Goal: Task Accomplishment & Management: Use online tool/utility

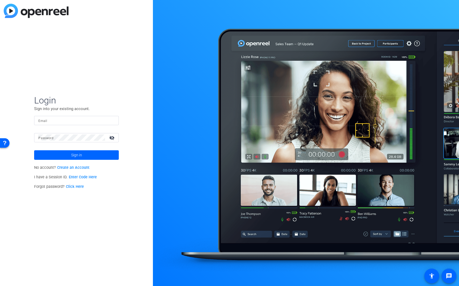
click at [91, 117] on input "Email" at bounding box center [76, 120] width 76 height 6
click at [0, 0] on div at bounding box center [0, 0] width 0 height 0
type input "andrew.davidson2@verizonwireless.com"
click at [127, 123] on div "Login Sign into your existing account. Email andrew.davidson2@verizonwireless.c…" at bounding box center [76, 143] width 153 height 286
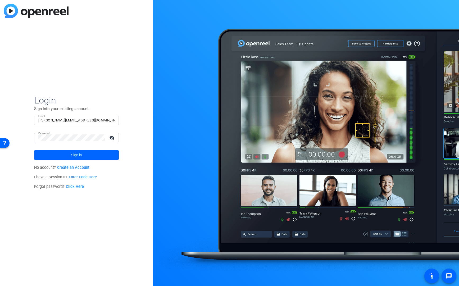
click at [86, 154] on span at bounding box center [76, 155] width 85 height 13
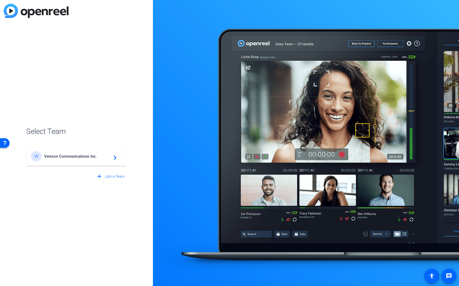
click at [67, 157] on span "Verizon Communications Inc." at bounding box center [77, 156] width 66 height 5
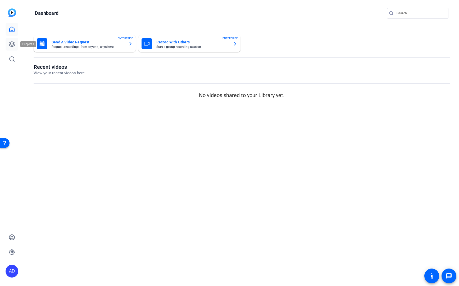
click at [10, 44] on icon at bounding box center [12, 44] width 6 height 6
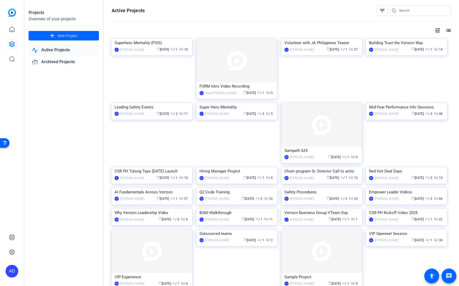
click at [429, 9] on input "Search" at bounding box center [424, 10] width 48 height 6
type input "raise the bar"
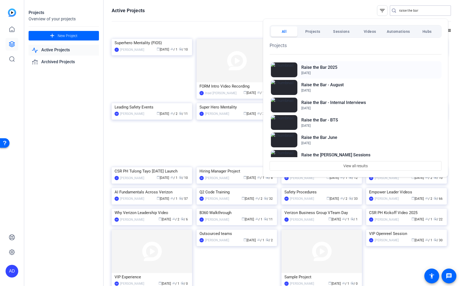
click at [335, 66] on h2 "Raise the Bar 2025" at bounding box center [320, 67] width 36 height 6
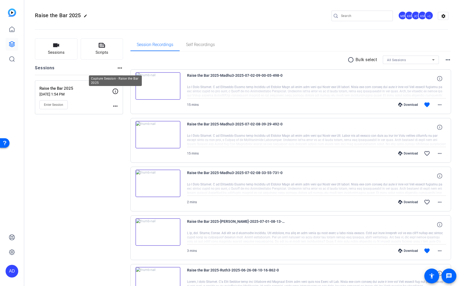
click at [114, 92] on icon at bounding box center [115, 91] width 6 height 6
click at [116, 107] on mat-icon "more_horiz" at bounding box center [115, 106] width 6 height 6
click at [120, 112] on span "Edit Session" at bounding box center [129, 114] width 24 height 6
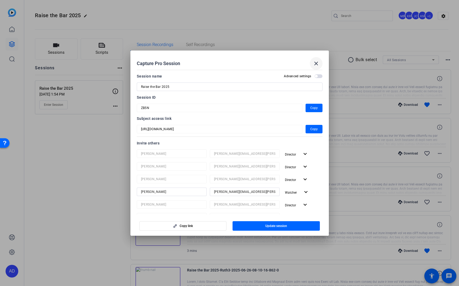
click at [314, 61] on mat-icon "close" at bounding box center [316, 63] width 6 height 6
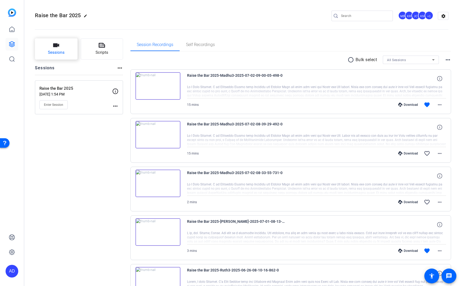
click at [56, 43] on icon "button" at bounding box center [56, 45] width 6 height 4
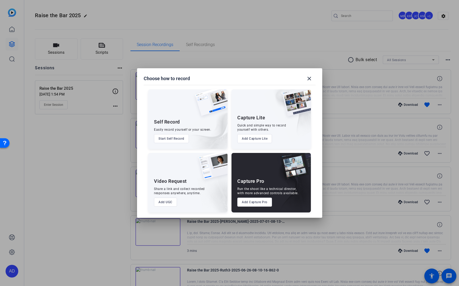
drag, startPoint x: 311, startPoint y: 80, endPoint x: 280, endPoint y: 81, distance: 31.5
click at [311, 80] on mat-icon "close" at bounding box center [309, 78] width 6 height 6
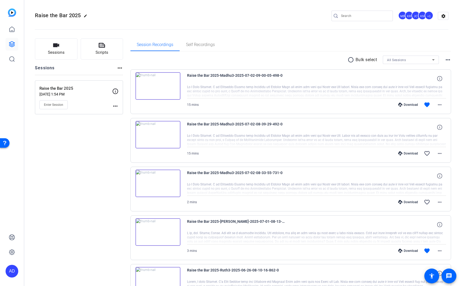
click at [117, 105] on mat-icon "more_horiz" at bounding box center [115, 106] width 6 height 6
click at [129, 115] on span "Edit Session" at bounding box center [129, 114] width 24 height 6
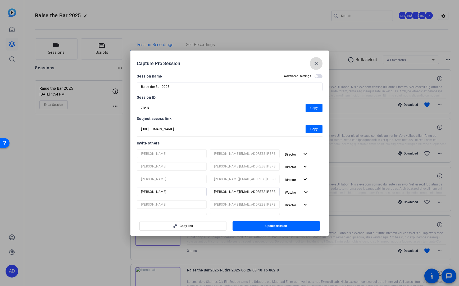
click at [316, 64] on mat-icon "close" at bounding box center [316, 63] width 6 height 6
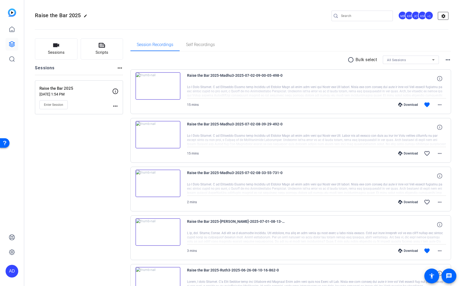
click at [439, 16] on mat-icon "settings" at bounding box center [444, 16] width 11 height 8
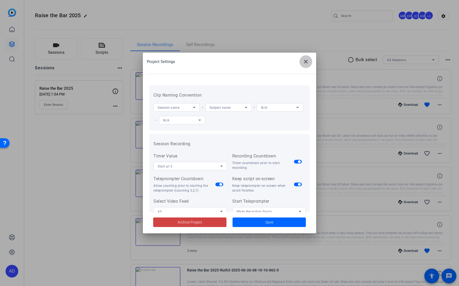
click at [307, 61] on mat-icon "close" at bounding box center [306, 62] width 6 height 6
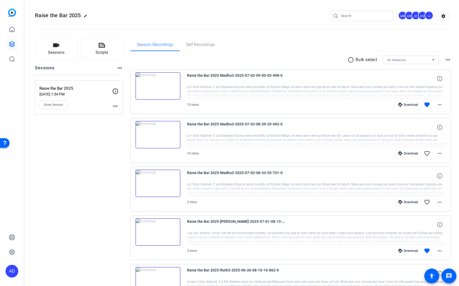
click at [114, 106] on mat-icon "more_horiz" at bounding box center [115, 106] width 6 height 6
click at [123, 115] on span "Edit Session" at bounding box center [129, 114] width 24 height 6
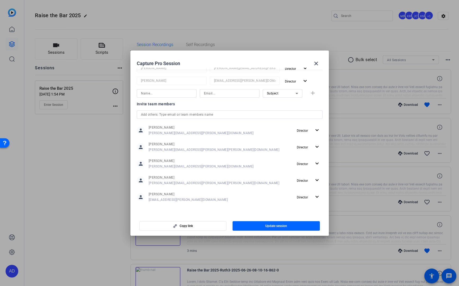
scroll to position [75, 0]
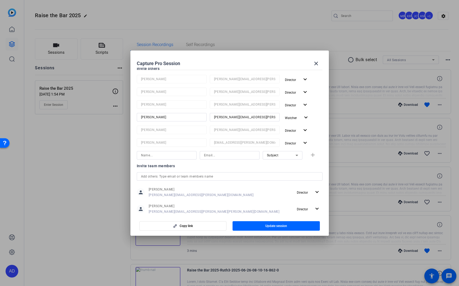
click at [182, 158] on input at bounding box center [166, 155] width 51 height 6
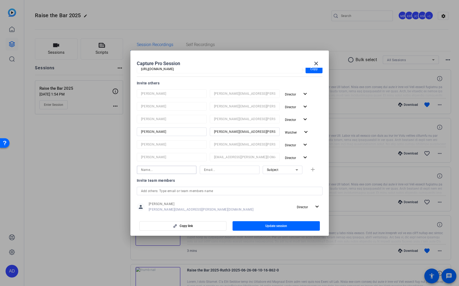
scroll to position [60, 0]
type input "A"
click at [193, 192] on div at bounding box center [229, 191] width 177 height 8
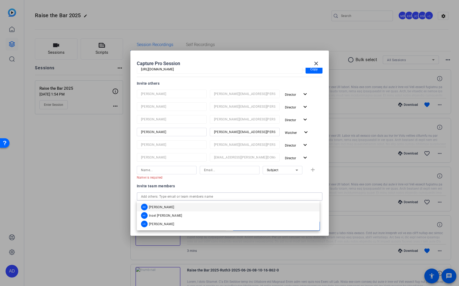
click at [182, 209] on mat-option "AD Andrew Davidson" at bounding box center [228, 207] width 183 height 8
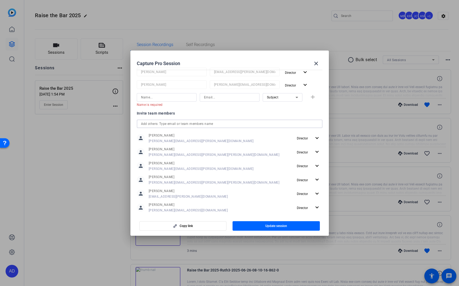
scroll to position [1, 0]
click at [269, 227] on span "Update session" at bounding box center [277, 226] width 22 height 4
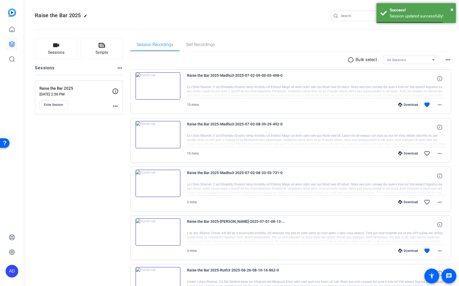
click at [57, 104] on span "Enter Session" at bounding box center [53, 105] width 19 height 4
click at [114, 107] on mat-icon "more_horiz" at bounding box center [115, 106] width 6 height 6
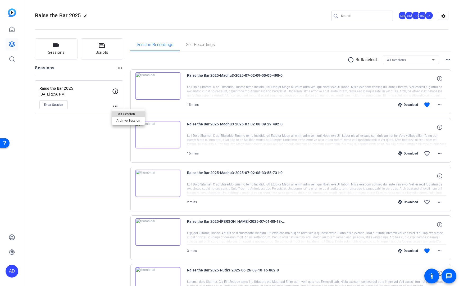
click at [128, 115] on span "Edit Session" at bounding box center [129, 114] width 24 height 6
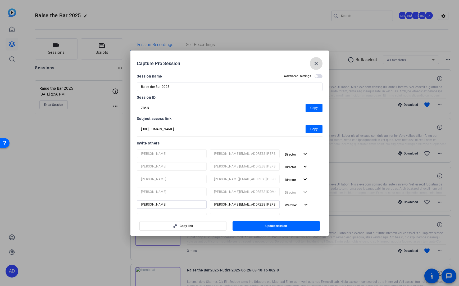
click at [318, 66] on mat-icon "close" at bounding box center [316, 63] width 6 height 6
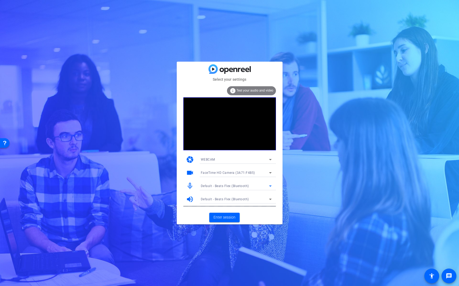
click at [243, 184] on div "Default - Beats Flex (Bluetooth)" at bounding box center [235, 186] width 68 height 7
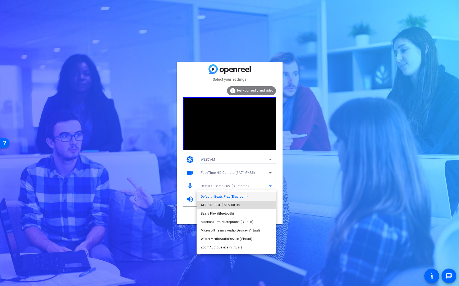
click at [223, 205] on span "AT2020USB+ (0909:001c)" at bounding box center [220, 205] width 39 height 6
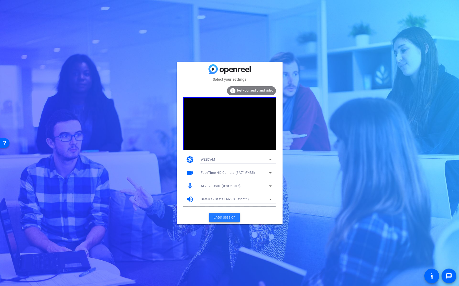
click at [224, 220] on span "Enter session" at bounding box center [225, 218] width 22 height 6
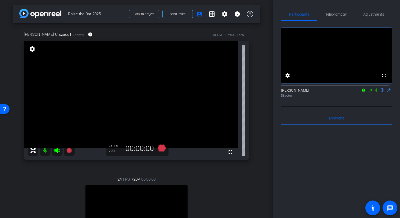
scroll to position [112, 0]
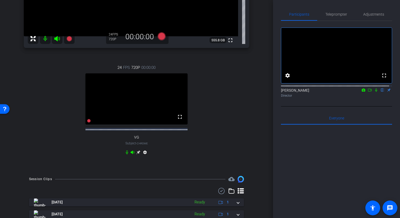
click at [137, 154] on icon at bounding box center [138, 152] width 4 height 4
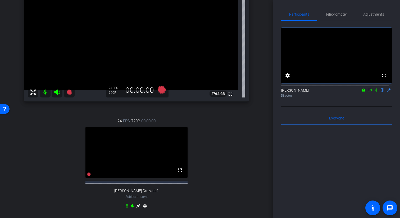
scroll to position [0, 0]
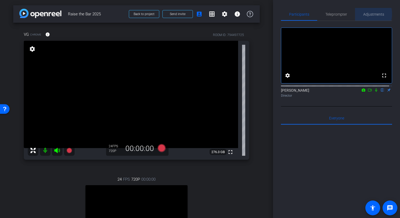
click at [366, 14] on span "Adjustments" at bounding box center [374, 14] width 21 height 4
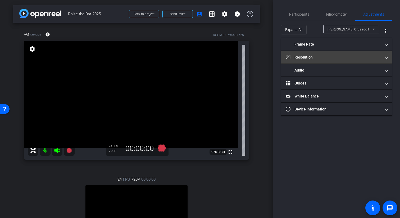
click at [332, 56] on mat-panel-title "Resolution" at bounding box center [333, 58] width 95 height 6
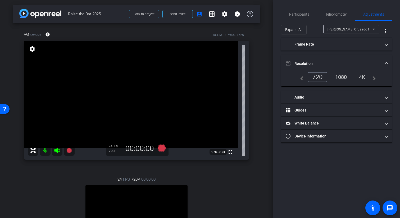
click at [337, 75] on div "1080" at bounding box center [342, 77] width 20 height 9
click at [348, 26] on div "Julia Cruzado1" at bounding box center [350, 29] width 45 height 7
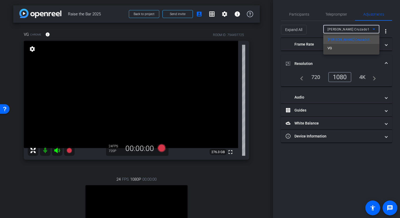
drag, startPoint x: 338, startPoint y: 42, endPoint x: 333, endPoint y: 51, distance: 11.0
click at [333, 51] on mat-option "VG" at bounding box center [352, 48] width 56 height 8
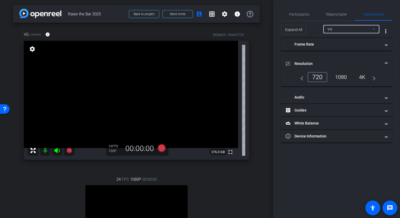
click at [341, 76] on div "1080" at bounding box center [342, 77] width 20 height 9
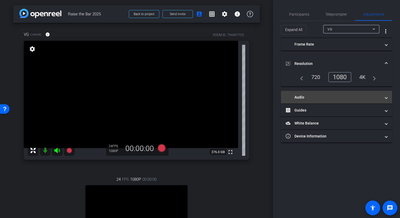
click at [332, 98] on mat-panel-title "Audio" at bounding box center [333, 98] width 95 height 6
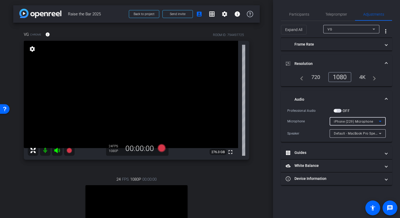
click at [350, 123] on span "iPhone (229) Microphone" at bounding box center [353, 122] width 39 height 4
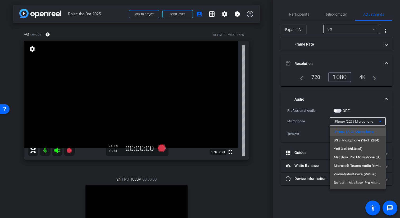
click at [316, 206] on div at bounding box center [200, 109] width 400 height 218
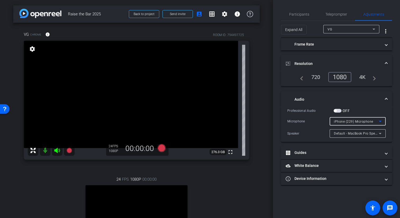
click at [365, 121] on span "iPhone (229) Microphone" at bounding box center [353, 122] width 39 height 4
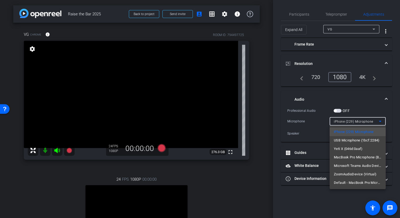
click at [365, 121] on div at bounding box center [200, 109] width 400 height 218
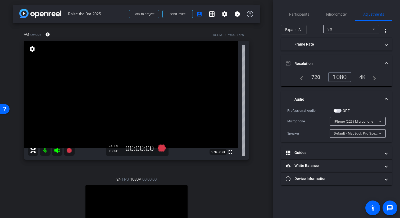
click at [359, 135] on span "Default - MacBook Pro Speakers (Built-in)" at bounding box center [366, 133] width 64 height 4
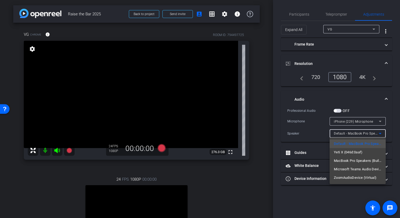
click at [360, 134] on div at bounding box center [200, 109] width 400 height 218
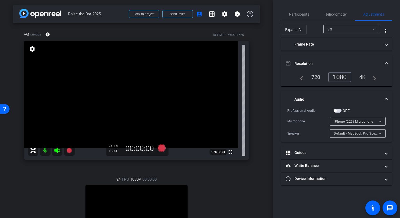
click at [320, 200] on div "Participants Teleprompter Adjustments settings Andrew Davidson flip Director Ev…" at bounding box center [336, 109] width 127 height 218
click at [347, 122] on span "iPhone (229) Microphone" at bounding box center [353, 122] width 39 height 4
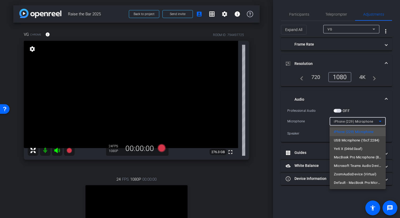
click at [355, 121] on div at bounding box center [200, 109] width 400 height 218
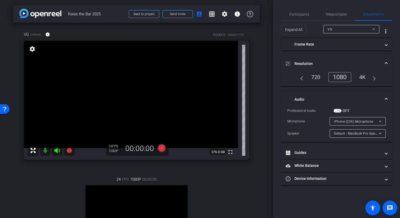
click at [359, 120] on span "iPhone (229) Microphone" at bounding box center [353, 122] width 39 height 4
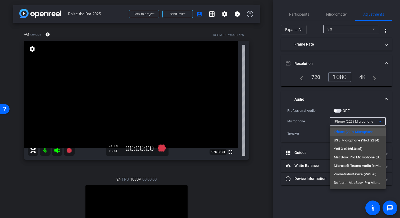
click at [317, 206] on div at bounding box center [200, 109] width 400 height 218
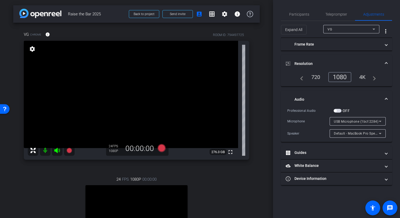
click at [356, 125] on div "USB Microphone (1bcf:2284)" at bounding box center [358, 121] width 48 height 8
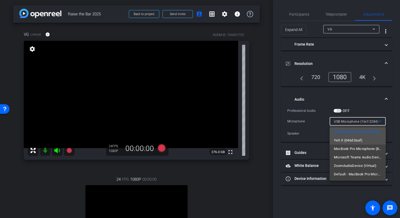
click at [370, 140] on mat-option "Yeti X (046d:0aaf)" at bounding box center [358, 140] width 56 height 8
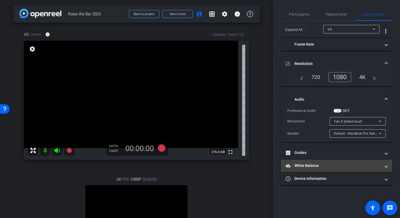
click at [303, 163] on mat-panel-title "White Balance White Balance" at bounding box center [333, 166] width 95 height 6
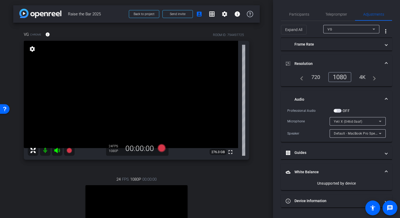
click at [333, 173] on mat-panel-title "White Balance White Balance" at bounding box center [333, 172] width 95 height 6
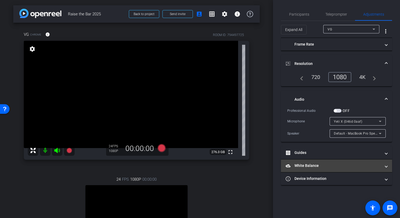
click at [325, 159] on mat-expansion-panel-header "White Balance White Balance" at bounding box center [336, 165] width 111 height 13
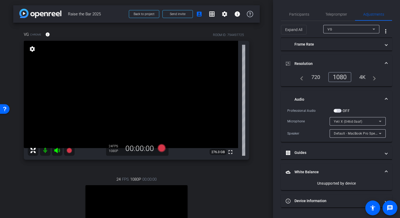
click at [341, 185] on div "Unsupported by device" at bounding box center [337, 183] width 99 height 5
click at [355, 169] on mat-expansion-panel-header "White Balance White Balance" at bounding box center [336, 172] width 111 height 17
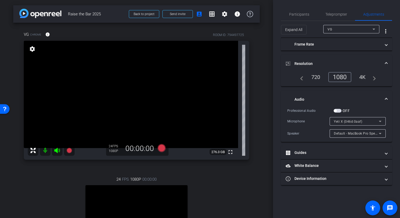
click at [364, 77] on div "4K" at bounding box center [363, 77] width 15 height 9
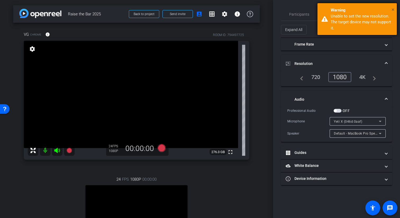
click at [394, 9] on span "×" at bounding box center [393, 9] width 3 height 6
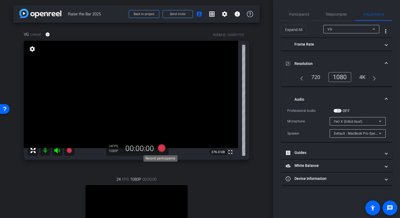
click at [160, 149] on icon at bounding box center [162, 148] width 8 height 8
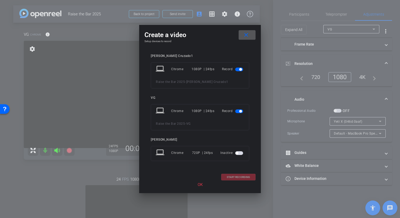
click at [238, 68] on span "button" at bounding box center [239, 70] width 8 height 4
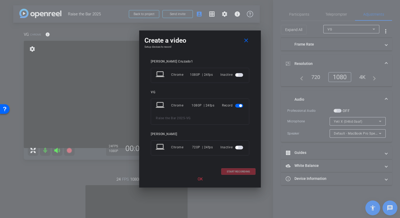
click at [237, 173] on div "START RECORDING" at bounding box center [200, 171] width 111 height 7
click at [241, 170] on div "START RECORDING" at bounding box center [200, 171] width 111 height 7
click at [238, 108] on mat-slide-toggle at bounding box center [239, 105] width 9 height 6
click at [239, 106] on span "button" at bounding box center [240, 105] width 3 height 3
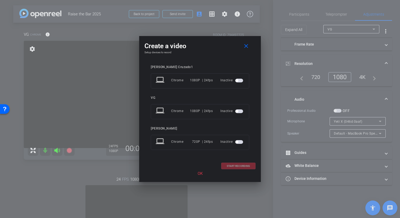
click at [238, 110] on button "button" at bounding box center [239, 111] width 8 height 4
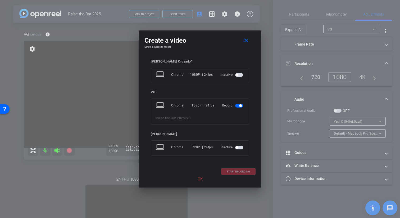
click at [199, 177] on p "OK" at bounding box center [200, 179] width 111 height 6
click at [201, 180] on p "OK" at bounding box center [200, 179] width 111 height 6
click at [236, 171] on div "START RECORDING" at bounding box center [200, 171] width 111 height 7
click at [247, 42] on mat-icon "close" at bounding box center [246, 40] width 7 height 7
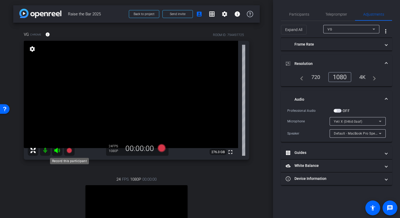
click at [70, 151] on icon at bounding box center [68, 150] width 5 height 5
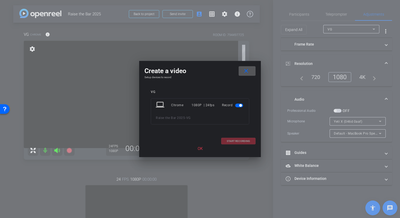
click at [233, 143] on div "START RECORDING" at bounding box center [200, 141] width 111 height 7
click at [203, 150] on p "OK" at bounding box center [200, 149] width 111 height 6
click at [201, 149] on p "OK" at bounding box center [200, 149] width 111 height 6
click at [233, 141] on div "START RECORDING" at bounding box center [200, 141] width 111 height 7
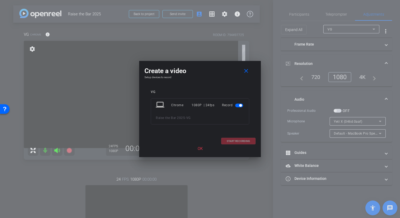
click at [204, 147] on p "OK" at bounding box center [200, 149] width 111 height 6
click at [227, 140] on div "START RECORDING" at bounding box center [200, 141] width 111 height 7
click at [200, 149] on p "OK" at bounding box center [200, 149] width 111 height 6
click at [249, 68] on mat-icon "close" at bounding box center [246, 71] width 7 height 7
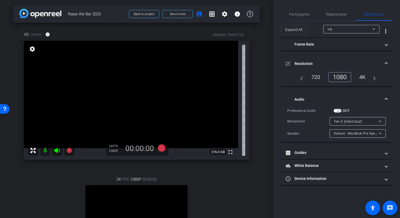
click at [253, 182] on div "VG Chrome info ROOM ID: 794497725 fullscreen settings 276.3 GB 24 FPS 1080P 00:…" at bounding box center [136, 153] width 247 height 260
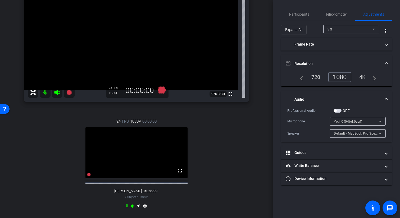
scroll to position [31, 0]
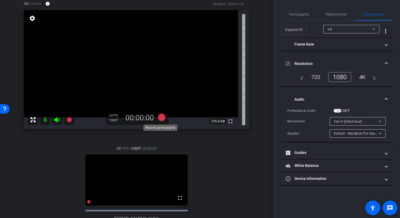
click at [160, 117] on icon at bounding box center [162, 117] width 8 height 8
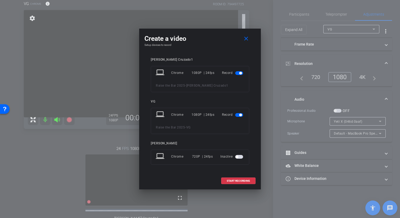
click at [238, 72] on span "button" at bounding box center [239, 73] width 8 height 4
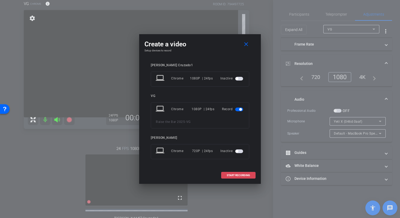
click at [246, 175] on span "START RECORDING" at bounding box center [238, 175] width 23 height 3
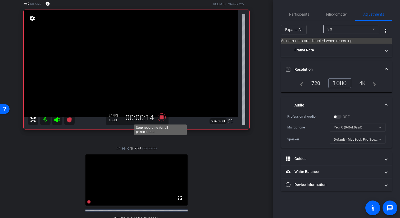
click at [160, 117] on icon at bounding box center [162, 117] width 8 height 8
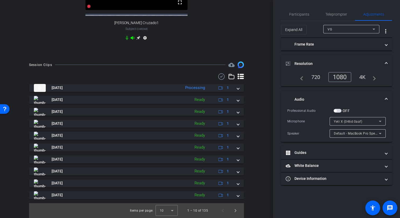
scroll to position [230, 0]
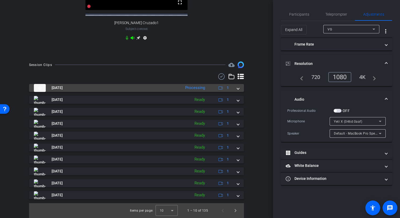
click at [237, 89] on span at bounding box center [238, 88] width 2 height 6
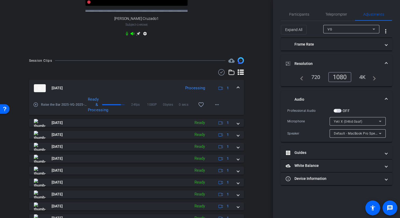
scroll to position [5, 0]
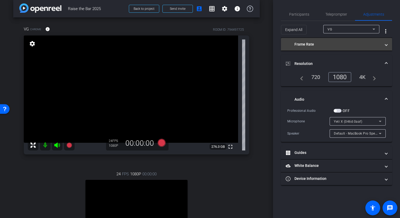
click at [372, 44] on mat-panel-title "Frame Rate" at bounding box center [333, 45] width 95 height 6
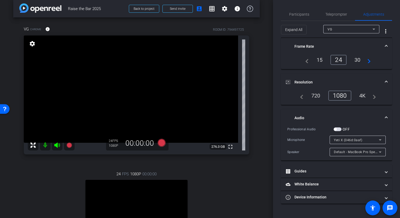
click at [355, 60] on div "30" at bounding box center [358, 59] width 14 height 9
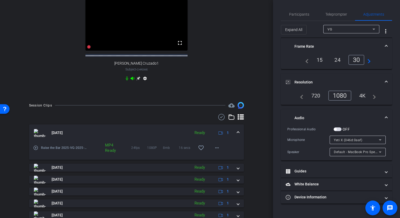
scroll to position [165, 0]
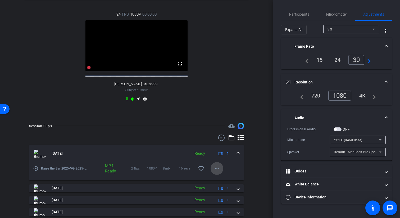
click at [214, 172] on mat-icon "more_horiz" at bounding box center [217, 168] width 6 height 6
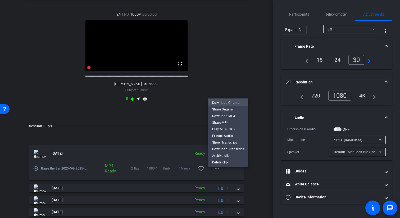
click at [235, 101] on span "Download Original" at bounding box center [228, 103] width 32 height 6
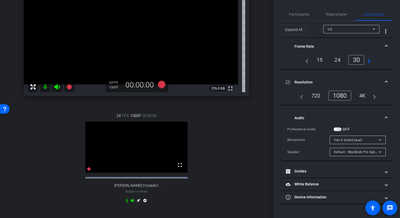
scroll to position [0, 0]
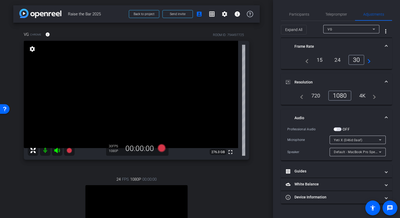
click at [345, 31] on div "VG" at bounding box center [350, 29] width 45 height 7
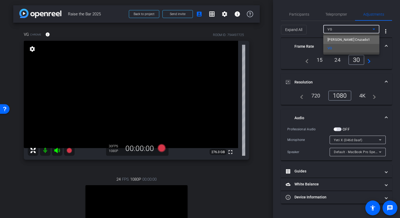
click at [342, 38] on span "Julia Cruzado1" at bounding box center [349, 40] width 42 height 6
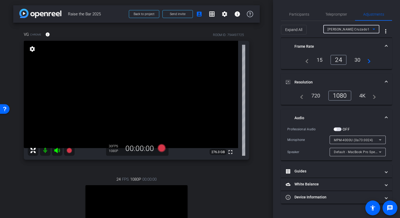
click at [361, 61] on div "30" at bounding box center [358, 59] width 14 height 9
click at [346, 28] on span "Julia Cruzado1" at bounding box center [349, 30] width 42 height 4
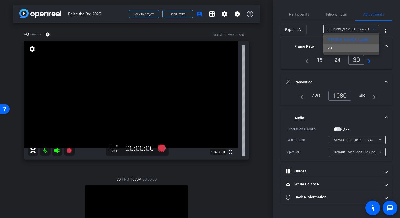
click at [346, 48] on mat-option "VG" at bounding box center [352, 48] width 56 height 8
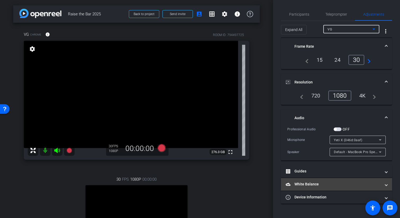
click at [322, 187] on mat-panel-title "White Balance White Balance" at bounding box center [333, 184] width 95 height 6
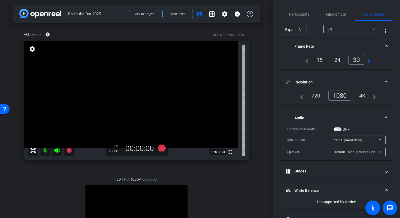
click at [323, 185] on mat-expansion-panel-header "White Balance White Balance" at bounding box center [336, 190] width 111 height 17
click at [300, 17] on span "Participants" at bounding box center [299, 14] width 20 height 13
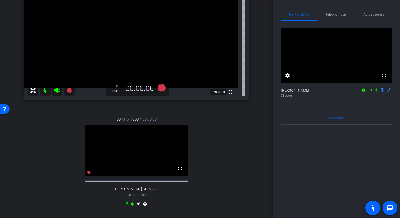
scroll to position [19, 0]
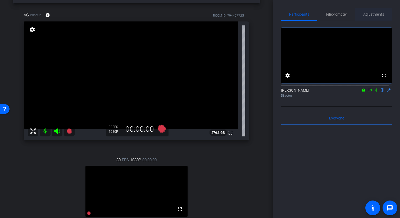
click at [376, 13] on span "Adjustments" at bounding box center [374, 14] width 21 height 4
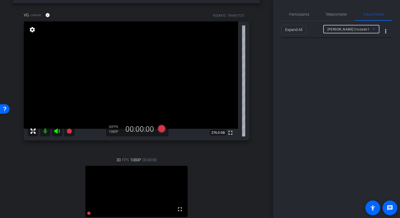
click at [347, 28] on span "Julia Cruzado1" at bounding box center [349, 30] width 42 height 4
click at [336, 49] on mat-option "VG" at bounding box center [352, 48] width 56 height 8
click at [300, 29] on span "Expand All" at bounding box center [293, 30] width 17 height 10
click at [389, 30] on mat-icon "more_vert" at bounding box center [386, 31] width 6 height 6
click at [386, 32] on div at bounding box center [200, 109] width 400 height 218
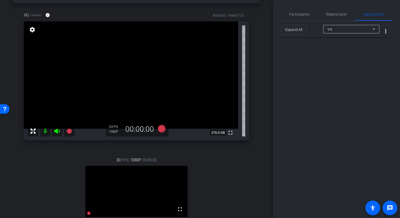
drag, startPoint x: 329, startPoint y: 118, endPoint x: 329, endPoint y: 98, distance: 20.1
click at [329, 117] on div "Participants Teleprompter Adjustments settings Andrew Davidson flip Director Ev…" at bounding box center [336, 109] width 127 height 218
click at [295, 16] on span "Participants" at bounding box center [299, 14] width 20 height 4
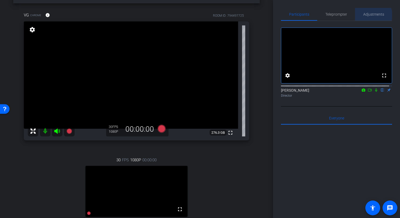
click at [371, 15] on span "Adjustments" at bounding box center [374, 14] width 21 height 4
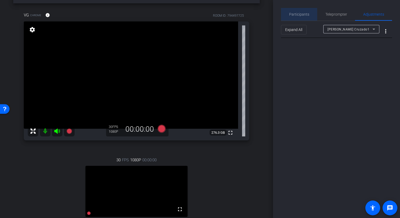
click at [308, 14] on span "Participants" at bounding box center [299, 14] width 20 height 4
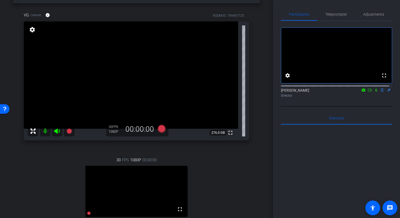
click at [260, 63] on div "arrow_back Raise the Bar 2025 Back to project Send invite account_box grid_on s…" at bounding box center [136, 90] width 273 height 218
drag, startPoint x: 302, startPoint y: 173, endPoint x: 304, endPoint y: 163, distance: 9.9
click at [302, 173] on div at bounding box center [336, 190] width 111 height 131
click at [343, 14] on span "Teleprompter" at bounding box center [337, 14] width 22 height 4
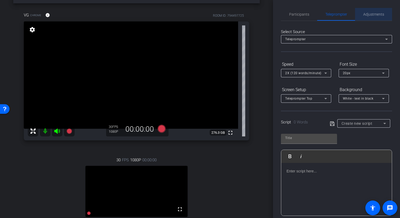
click at [373, 15] on span "Adjustments" at bounding box center [374, 14] width 21 height 4
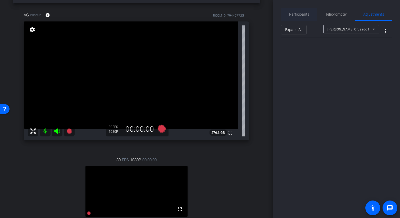
click at [295, 16] on span "Participants" at bounding box center [299, 14] width 20 height 4
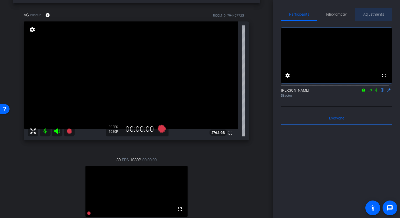
click at [376, 14] on span "Adjustments" at bounding box center [374, 14] width 21 height 4
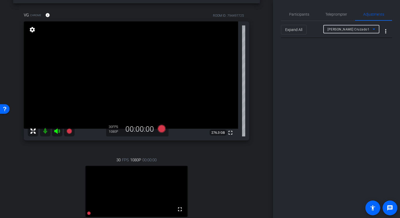
click at [346, 31] on span "Julia Cruzado1" at bounding box center [349, 30] width 42 height 4
click at [340, 46] on mat-option "VG" at bounding box center [352, 48] width 56 height 8
click at [346, 105] on div "Participants Teleprompter Adjustments settings Andrew Davidson flip Director Ev…" at bounding box center [336, 109] width 127 height 218
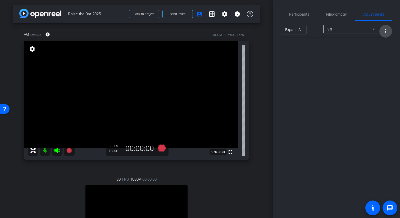
click at [390, 31] on span "More Options for Adjustments Panel" at bounding box center [386, 31] width 13 height 13
click at [339, 88] on div at bounding box center [200, 109] width 400 height 218
click at [373, 15] on span "Adjustments" at bounding box center [374, 14] width 21 height 4
drag, startPoint x: 140, startPoint y: 15, endPoint x: 146, endPoint y: 24, distance: 11.8
click at [146, 24] on div "arrow_back Raise the Bar 2025 Back to project Send invite account_box grid_on s…" at bounding box center [136, 109] width 273 height 218
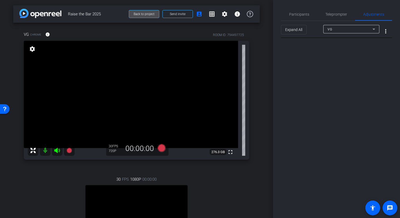
click at [144, 16] on span at bounding box center [144, 14] width 30 height 13
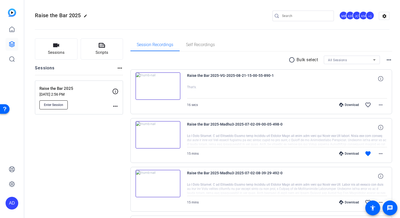
click at [55, 105] on span "Enter Session" at bounding box center [53, 105] width 19 height 4
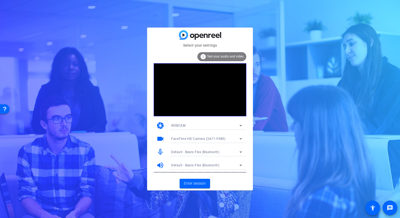
click at [206, 153] on span "Default - Beats Flex (Bluetooth)" at bounding box center [195, 152] width 48 height 4
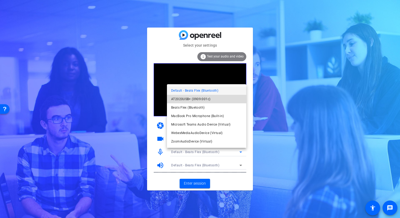
click at [199, 100] on span "AT2020USB+ (0909:001c)" at bounding box center [190, 99] width 39 height 6
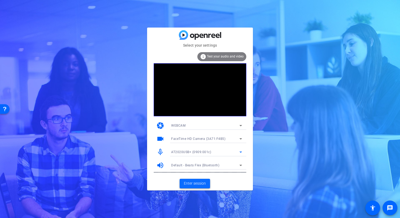
click at [198, 183] on span "Enter session" at bounding box center [195, 184] width 22 height 6
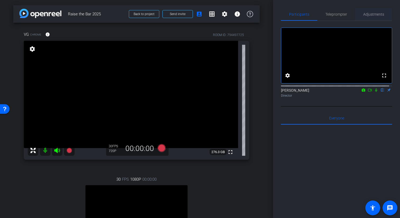
click at [373, 14] on span "Adjustments" at bounding box center [374, 14] width 21 height 4
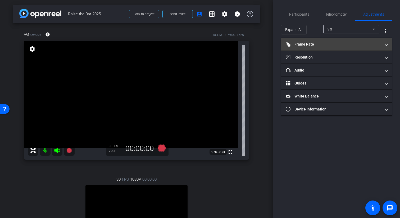
click at [341, 45] on mat-panel-title "Frame Rate Frame Rate" at bounding box center [333, 45] width 95 height 6
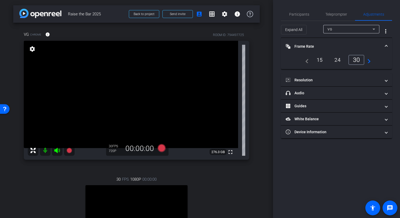
click at [359, 59] on div "30" at bounding box center [357, 60] width 16 height 10
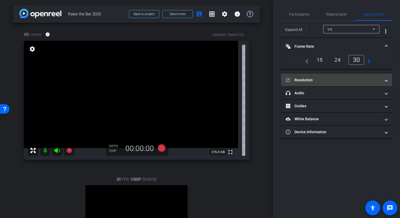
click at [317, 77] on mat-expansion-panel-header "Resolution" at bounding box center [336, 80] width 111 height 13
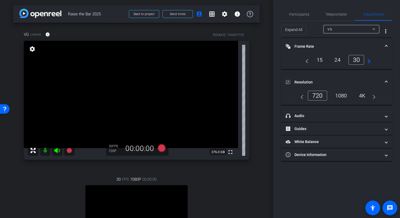
click at [341, 95] on div "1080" at bounding box center [342, 95] width 20 height 9
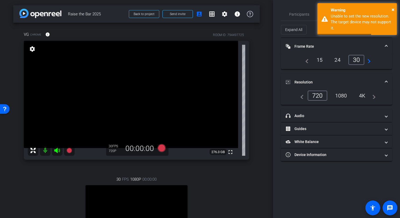
click at [345, 97] on div "1080" at bounding box center [342, 95] width 20 height 9
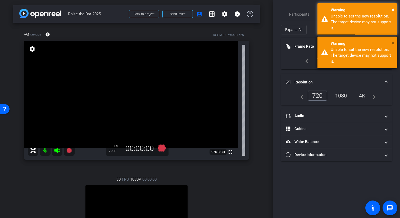
click at [393, 43] on span "×" at bounding box center [393, 43] width 3 height 6
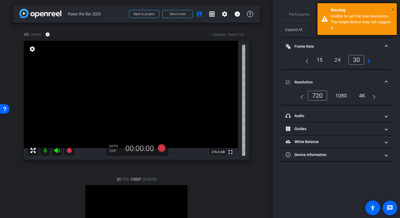
click at [394, 10] on span "×" at bounding box center [393, 9] width 3 height 6
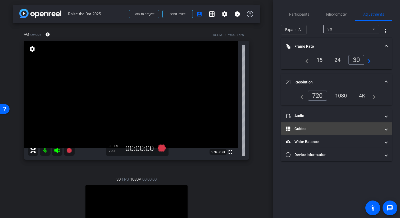
click at [329, 132] on mat-expansion-panel-header "Guides" at bounding box center [336, 128] width 111 height 13
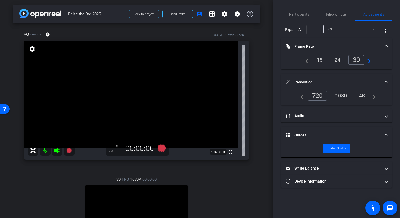
click at [330, 130] on mat-expansion-panel-header "Guides" at bounding box center [336, 135] width 111 height 17
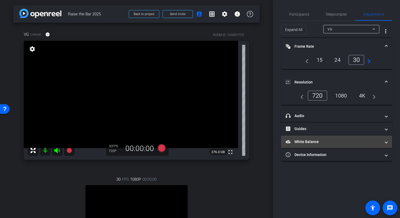
click at [324, 142] on mat-panel-title "White Balance White Balance" at bounding box center [333, 142] width 95 height 6
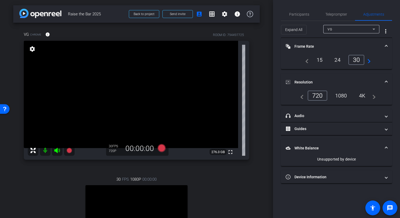
click at [324, 142] on mat-expansion-panel-header "White Balance White Balance" at bounding box center [336, 148] width 111 height 17
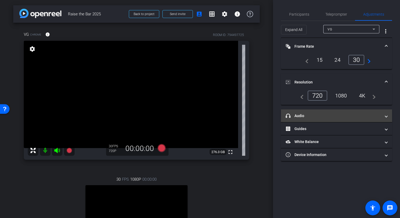
click at [315, 112] on mat-expansion-panel-header "headphone icon Audio" at bounding box center [336, 115] width 111 height 13
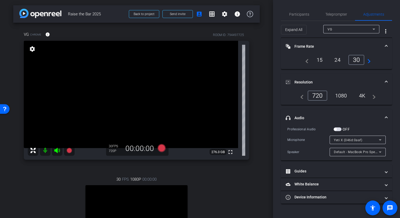
click at [315, 115] on mat-panel-title "headphone icon Audio" at bounding box center [333, 118] width 95 height 6
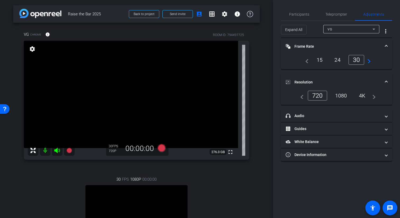
click at [363, 77] on mat-expansion-panel-header "Resolution" at bounding box center [336, 82] width 111 height 17
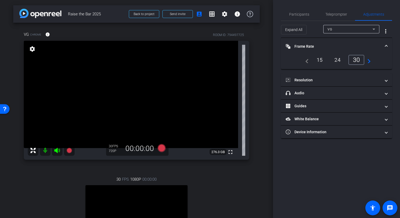
click at [360, 46] on mat-panel-title "Frame Rate Frame Rate" at bounding box center [333, 47] width 95 height 6
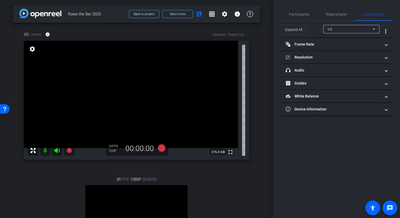
click at [319, 167] on div "Participants Teleprompter Adjustments settings Andrew Davidson flip Director Ev…" at bounding box center [336, 109] width 127 height 218
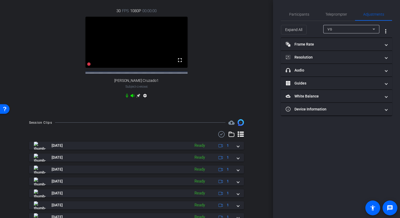
scroll to position [46, 0]
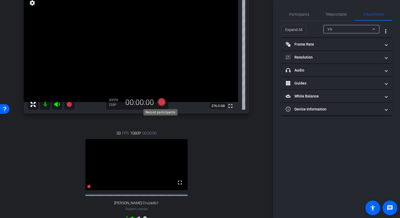
click at [160, 102] on icon at bounding box center [162, 102] width 8 height 8
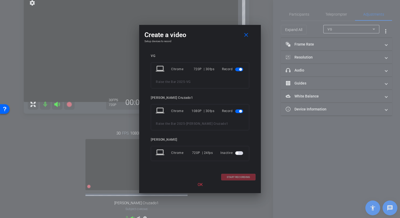
click at [233, 175] on div "START RECORDING" at bounding box center [200, 177] width 111 height 7
click at [241, 112] on button "button" at bounding box center [239, 111] width 8 height 4
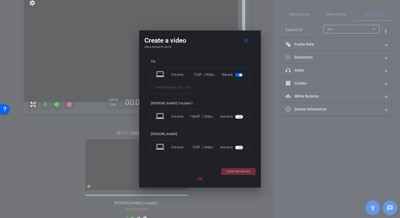
click at [241, 112] on div "Inactive" at bounding box center [233, 117] width 24 height 10
click at [237, 118] on span "button" at bounding box center [239, 117] width 8 height 4
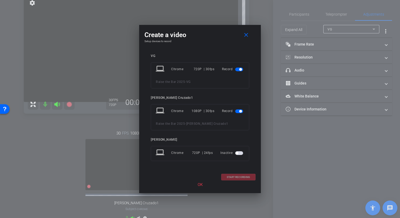
click at [234, 175] on div "START RECORDING" at bounding box center [200, 177] width 111 height 7
click at [201, 186] on p "OK" at bounding box center [200, 185] width 111 height 6
click at [247, 34] on mat-icon "close" at bounding box center [246, 35] width 7 height 7
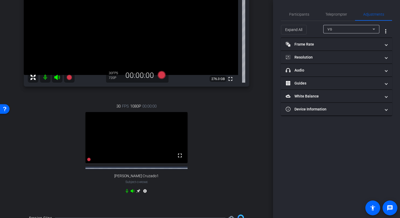
scroll to position [15, 0]
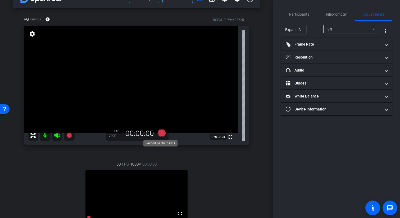
click at [165, 133] on icon at bounding box center [161, 133] width 13 height 10
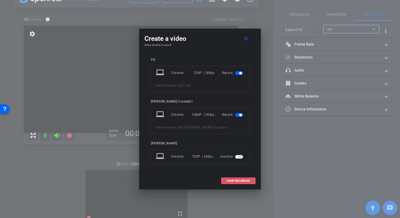
click at [245, 181] on span "START RECORDING" at bounding box center [238, 181] width 23 height 3
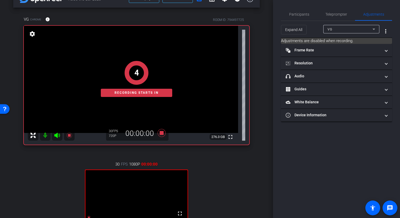
scroll to position [0, 0]
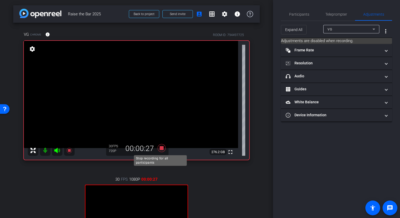
click at [160, 147] on icon at bounding box center [162, 148] width 8 height 8
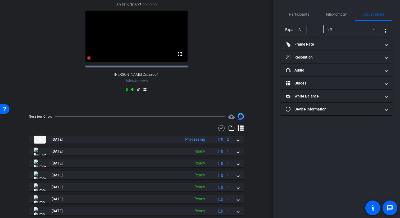
scroll to position [175, 0]
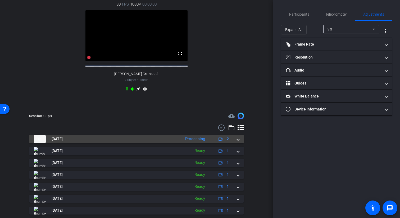
click at [237, 142] on span at bounding box center [238, 139] width 2 height 6
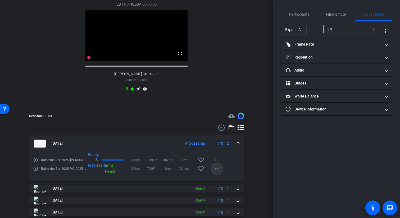
click at [215, 172] on mat-icon "more_horiz" at bounding box center [217, 169] width 6 height 6
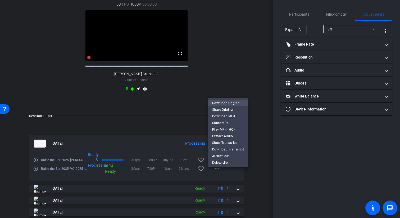
click at [224, 104] on span "Download Original" at bounding box center [228, 103] width 32 height 6
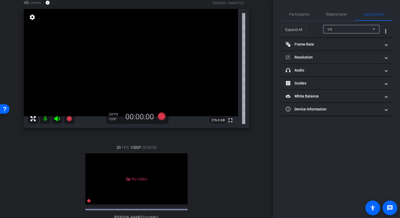
scroll to position [0, 0]
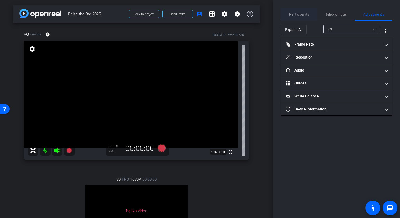
click at [302, 12] on span "Participants" at bounding box center [299, 14] width 20 height 4
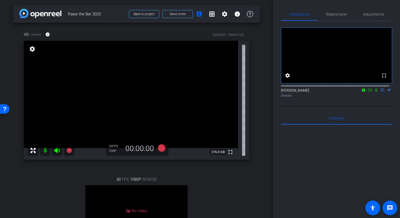
click at [375, 92] on icon at bounding box center [376, 90] width 4 height 4
click at [159, 147] on icon at bounding box center [162, 148] width 8 height 8
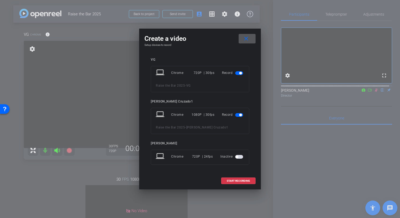
click at [241, 115] on span "button" at bounding box center [240, 115] width 3 height 3
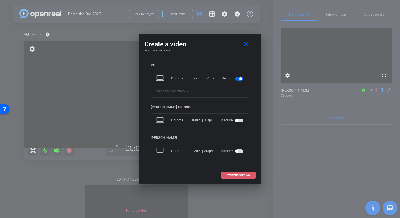
drag, startPoint x: 246, startPoint y: 175, endPoint x: 250, endPoint y: 175, distance: 4.5
click at [246, 175] on span "START RECORDING" at bounding box center [238, 175] width 23 height 3
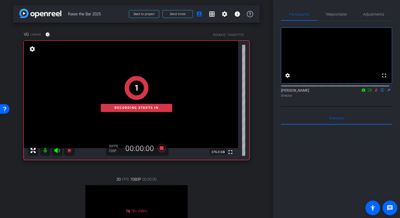
click at [369, 92] on icon at bounding box center [370, 90] width 4 height 4
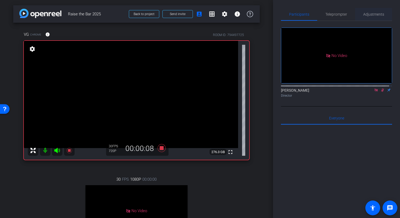
click at [367, 11] on span "Adjustments" at bounding box center [374, 14] width 21 height 13
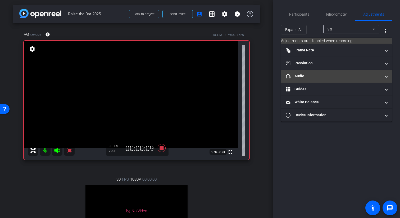
click at [316, 78] on mat-panel-title "headphone icon Audio" at bounding box center [333, 76] width 95 height 6
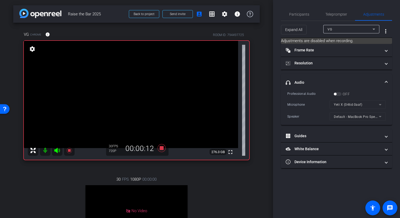
click at [318, 77] on mat-expansion-panel-header "headphone icon Audio" at bounding box center [336, 82] width 111 height 17
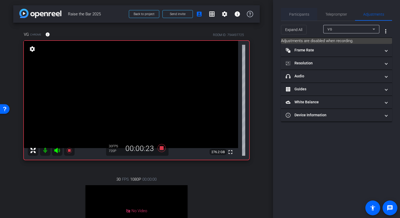
click at [300, 15] on span "Participants" at bounding box center [299, 14] width 20 height 4
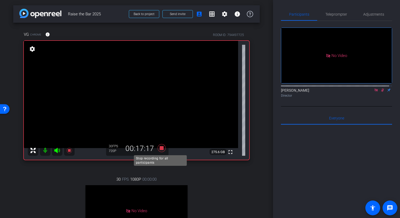
click at [162, 150] on icon at bounding box center [162, 148] width 8 height 8
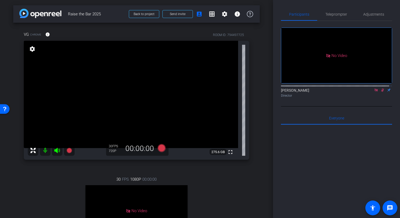
click at [381, 88] on icon at bounding box center [383, 90] width 4 height 4
click at [373, 88] on mat-icon at bounding box center [376, 90] width 6 height 5
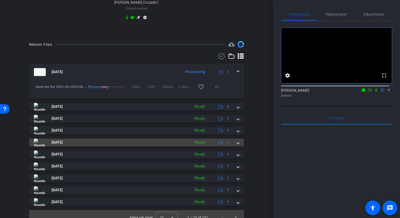
scroll to position [247, 0]
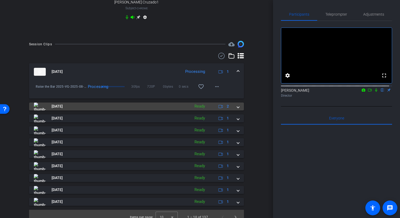
click at [234, 110] on div "Aug 21, 2025 Ready 2" at bounding box center [135, 106] width 203 height 8
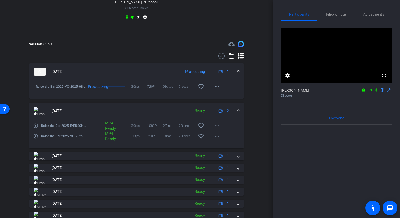
click at [237, 114] on span at bounding box center [238, 111] width 2 height 6
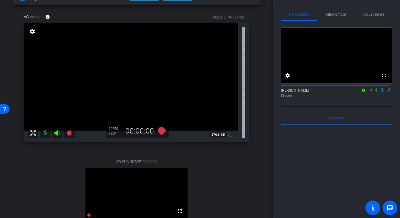
scroll to position [7, 0]
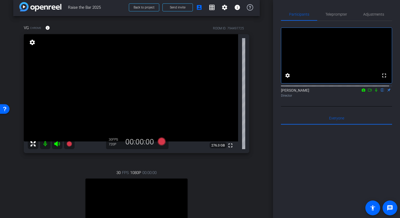
click at [376, 92] on icon at bounding box center [377, 89] width 2 height 3
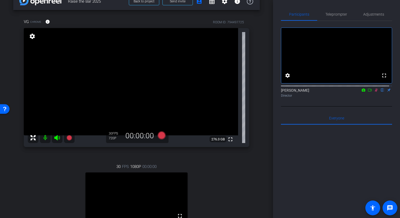
scroll to position [39, 0]
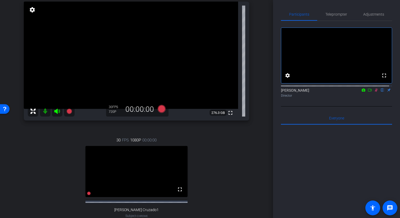
click at [375, 92] on icon at bounding box center [376, 89] width 3 height 3
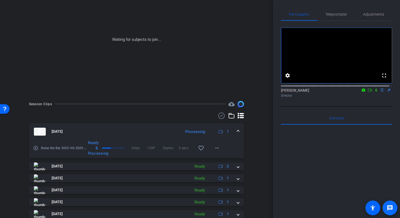
scroll to position [9, 0]
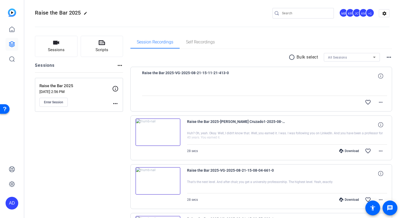
scroll to position [3, 0]
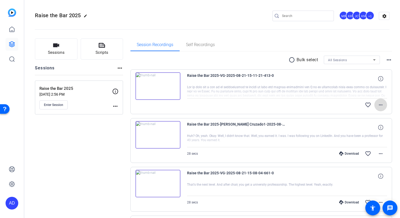
click at [381, 105] on mat-icon "more_horiz" at bounding box center [381, 105] width 6 height 6
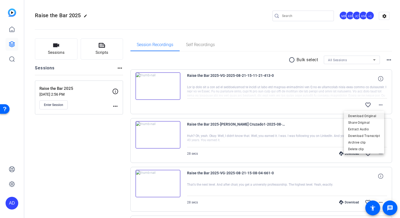
click at [363, 116] on span "Download Original" at bounding box center [365, 116] width 32 height 6
